Goal: Check status: Check status

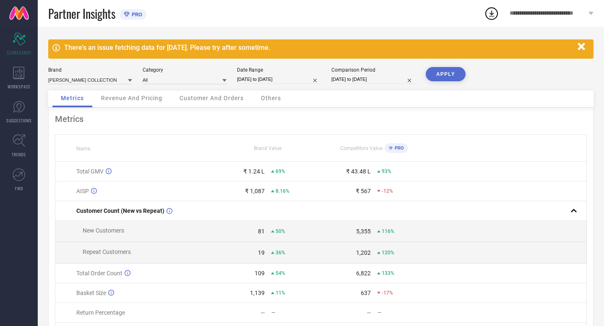
click at [294, 76] on input "[DATE] to [DATE]" at bounding box center [279, 79] width 84 height 9
select select "8"
select select "2025"
select select "9"
select select "2025"
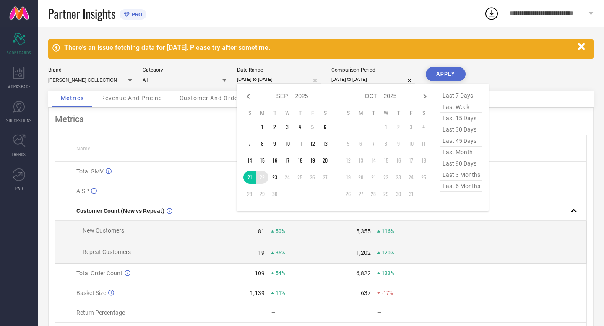
click at [264, 177] on td "22" at bounding box center [262, 177] width 13 height 13
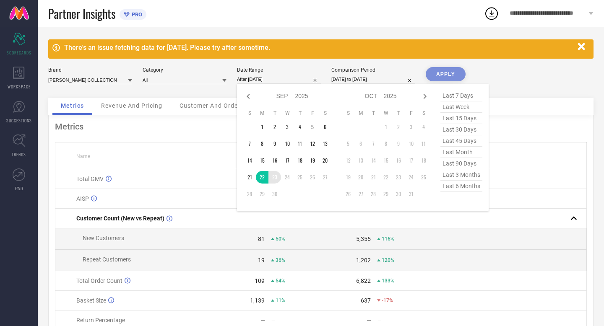
type input "[DATE] to [DATE]"
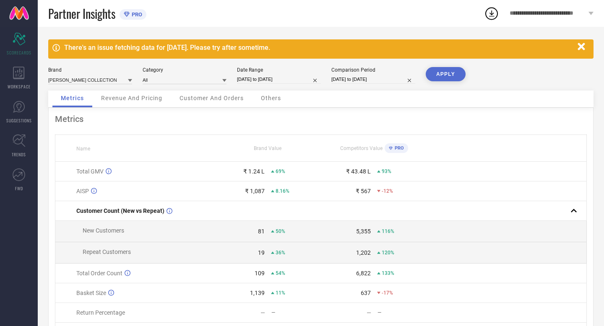
click at [387, 78] on input "[DATE] to [DATE]" at bounding box center [373, 79] width 84 height 9
select select "8"
select select "2024"
select select "9"
select select "2024"
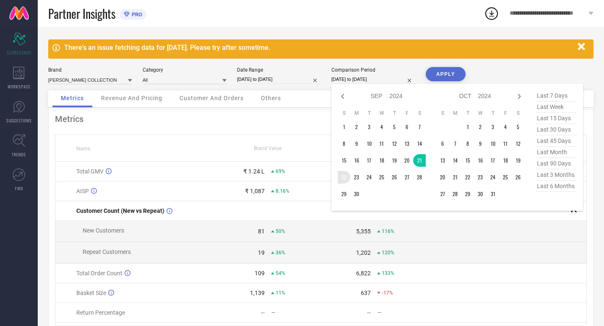
click at [342, 177] on td "22" at bounding box center [344, 177] width 13 height 13
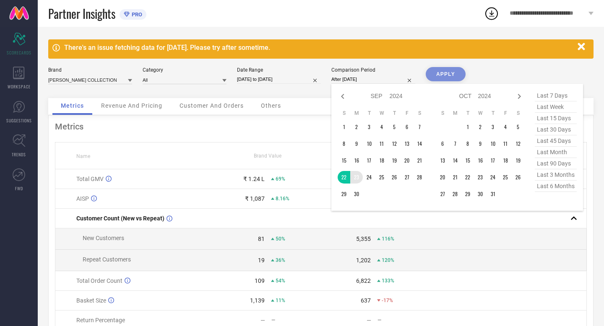
type input "[DATE] to [DATE]"
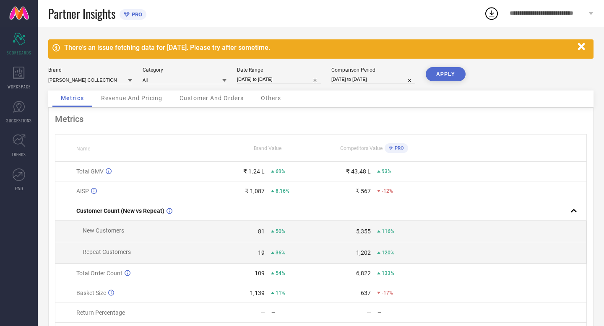
click at [444, 70] on button "APPLY" at bounding box center [446, 74] width 40 height 14
